Goal: Transaction & Acquisition: Purchase product/service

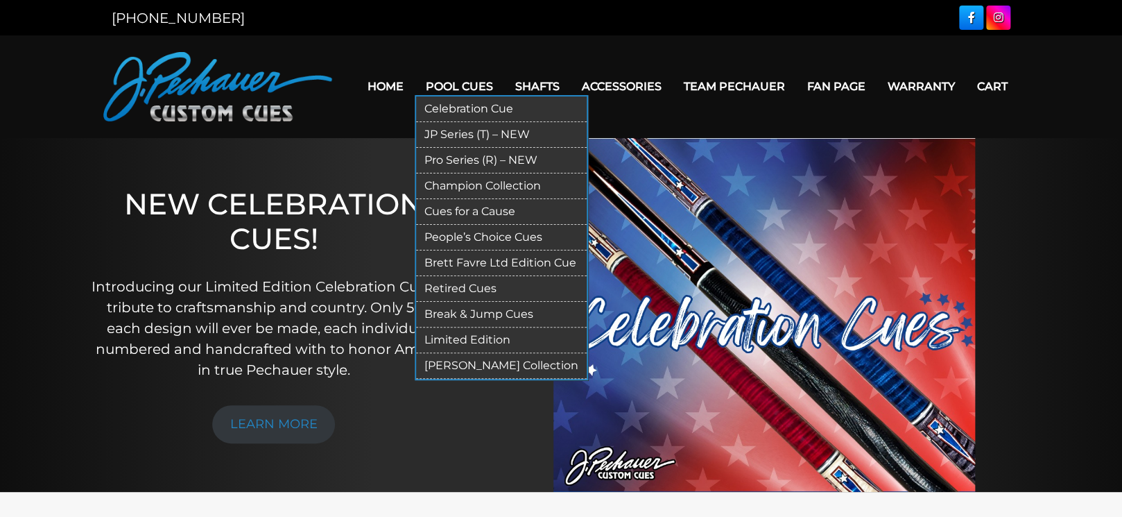
click at [456, 158] on link "Pro Series (R) – NEW" at bounding box center [501, 161] width 171 height 26
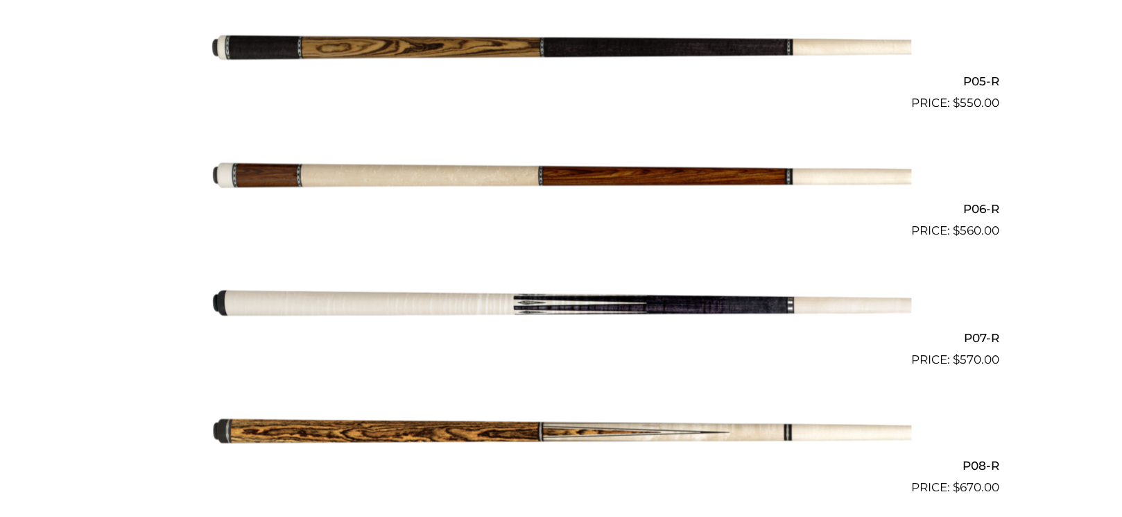
scroll to position [1040, 0]
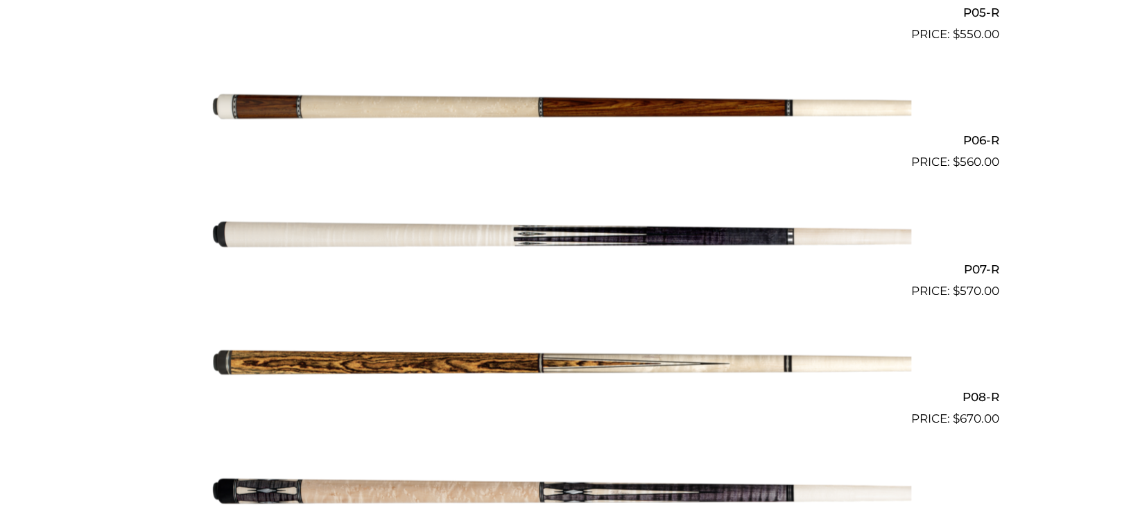
click at [542, 235] on img at bounding box center [561, 235] width 700 height 117
